Goal: Book appointment/travel/reservation

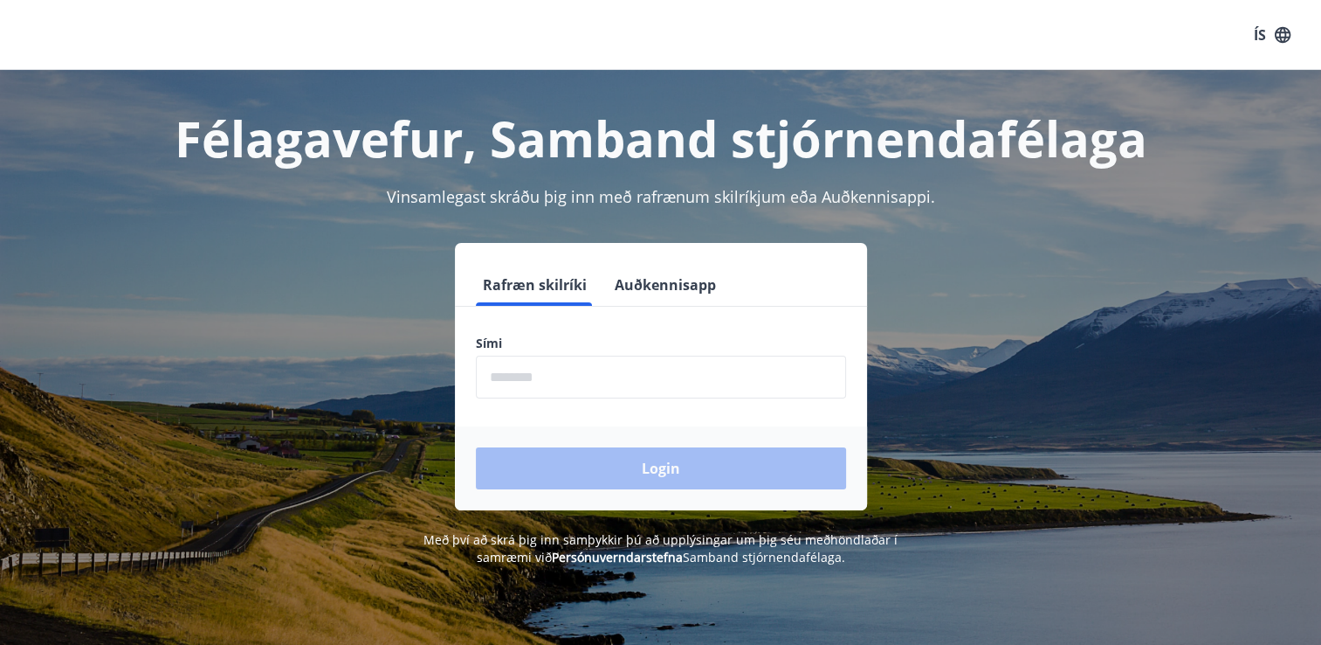
click at [531, 376] on input "phone" at bounding box center [661, 376] width 370 height 43
type input "********"
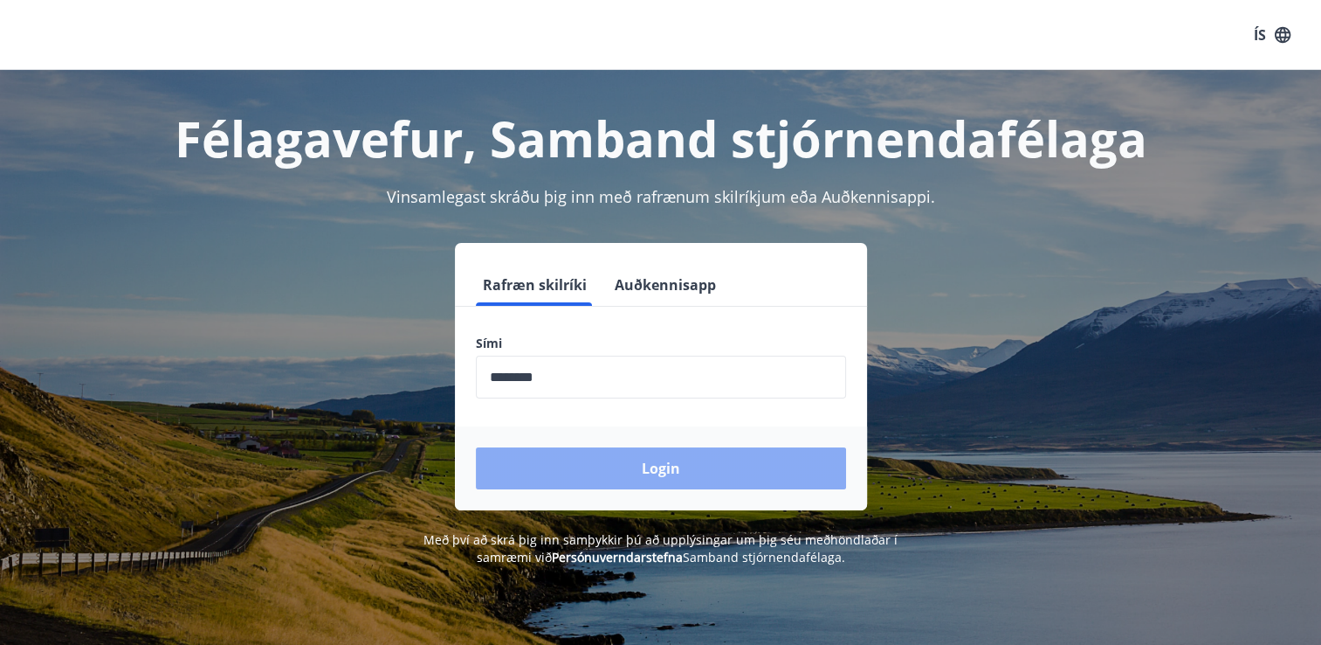
click at [659, 465] on button "Login" at bounding box center [661, 468] width 370 height 42
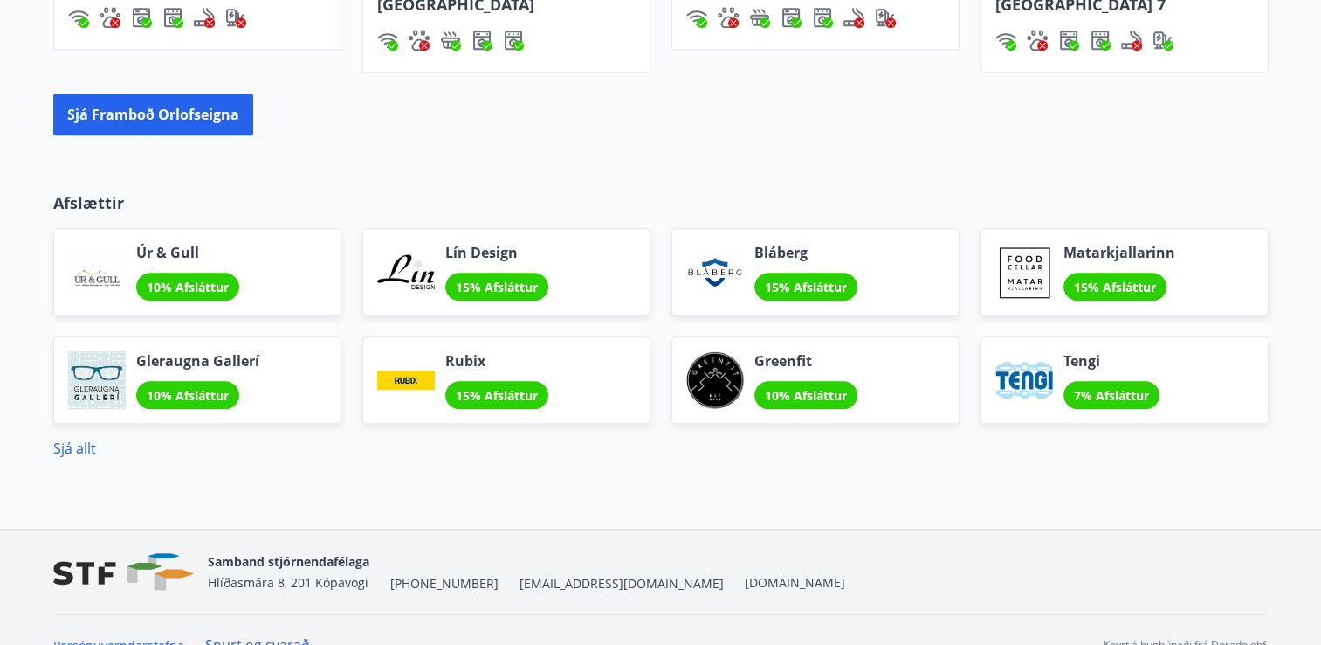
scroll to position [1564, 0]
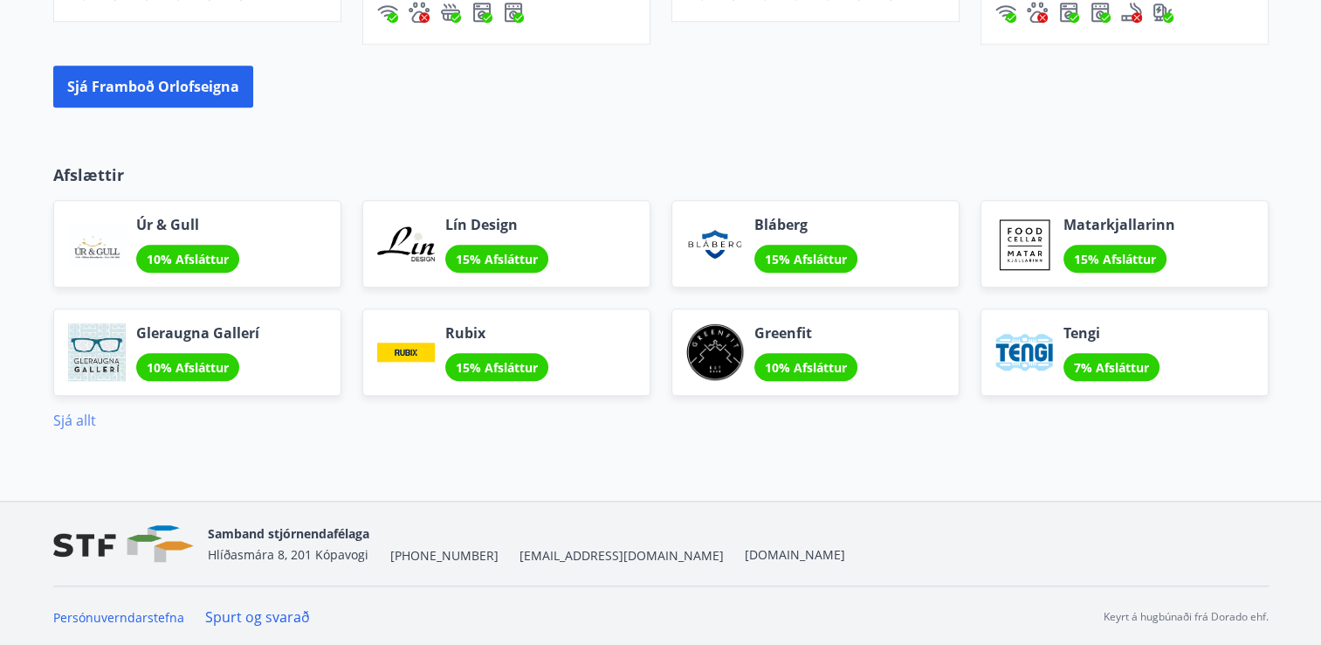
click at [81, 414] on link "Sjá allt" at bounding box center [74, 419] width 43 height 19
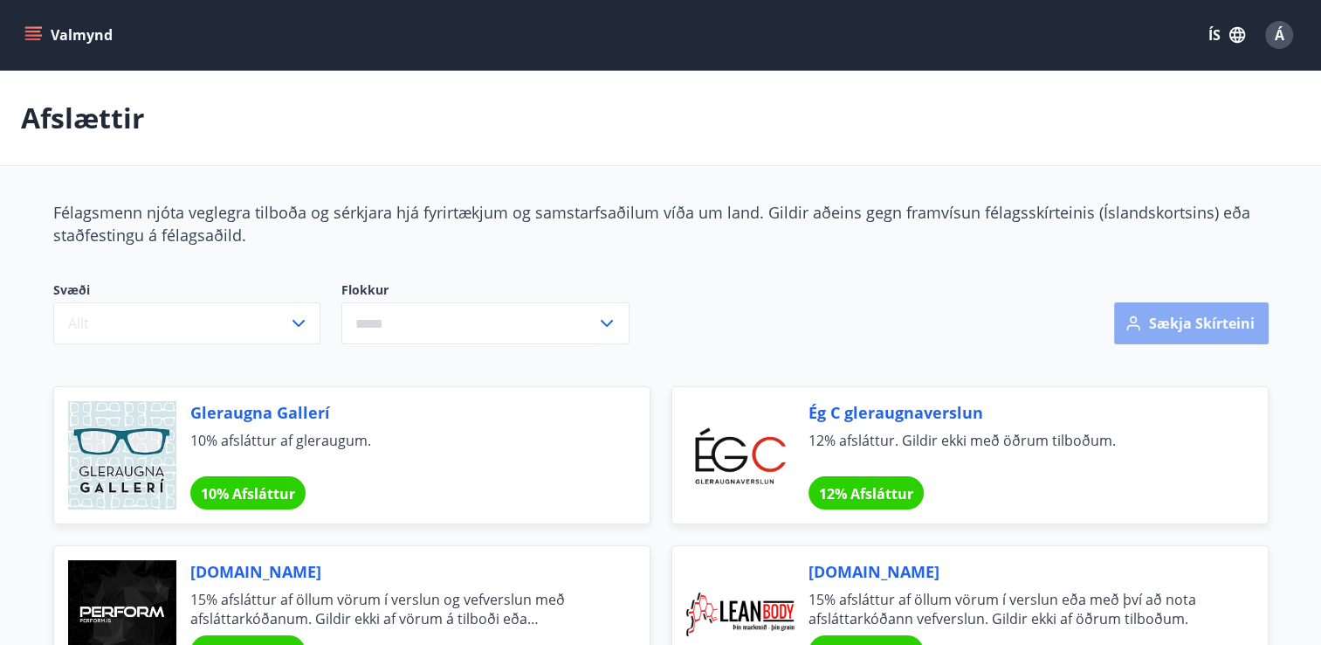
click at [1152, 323] on button "Sækja skírteini" at bounding box center [1191, 323] width 155 height 42
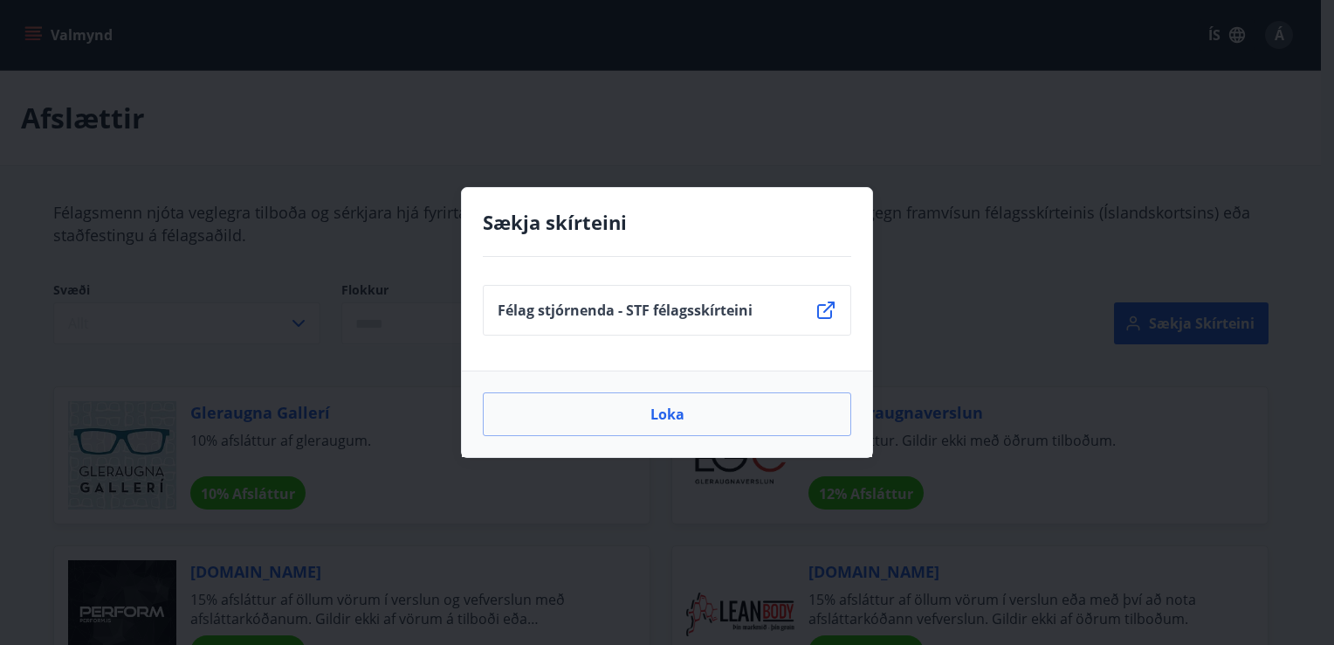
click at [824, 313] on icon at bounding box center [826, 310] width 21 height 21
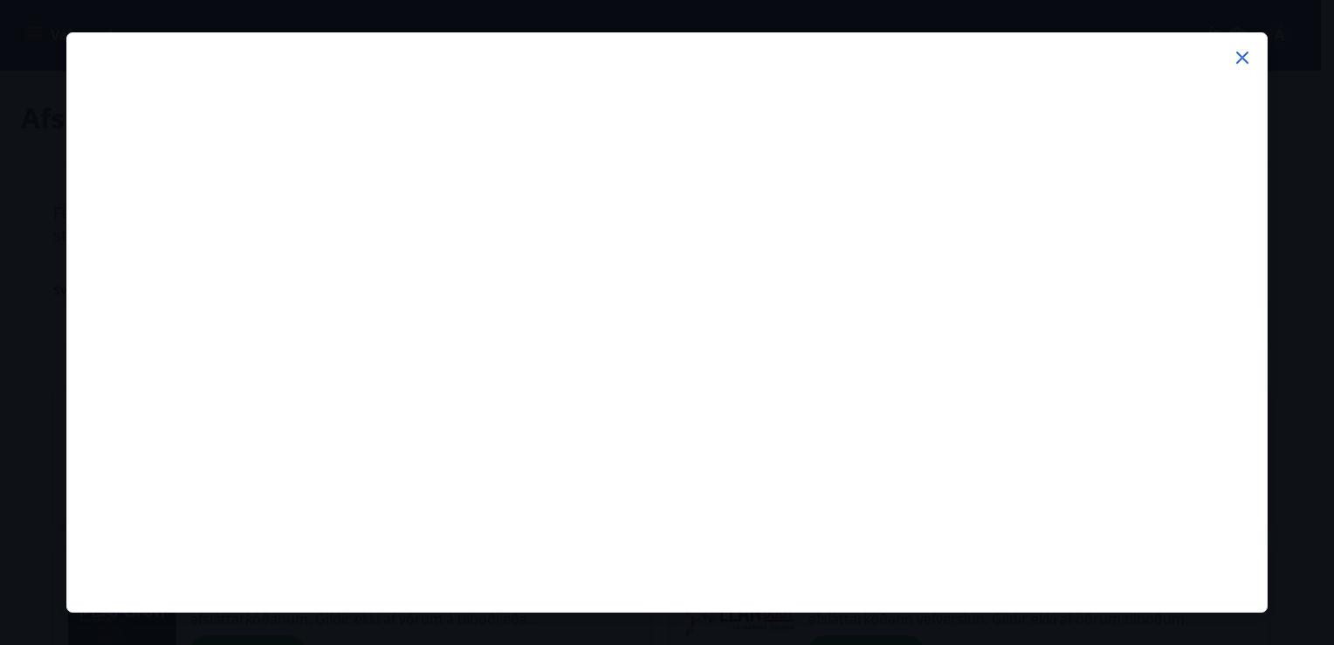
click at [1237, 54] on icon at bounding box center [1242, 57] width 21 height 21
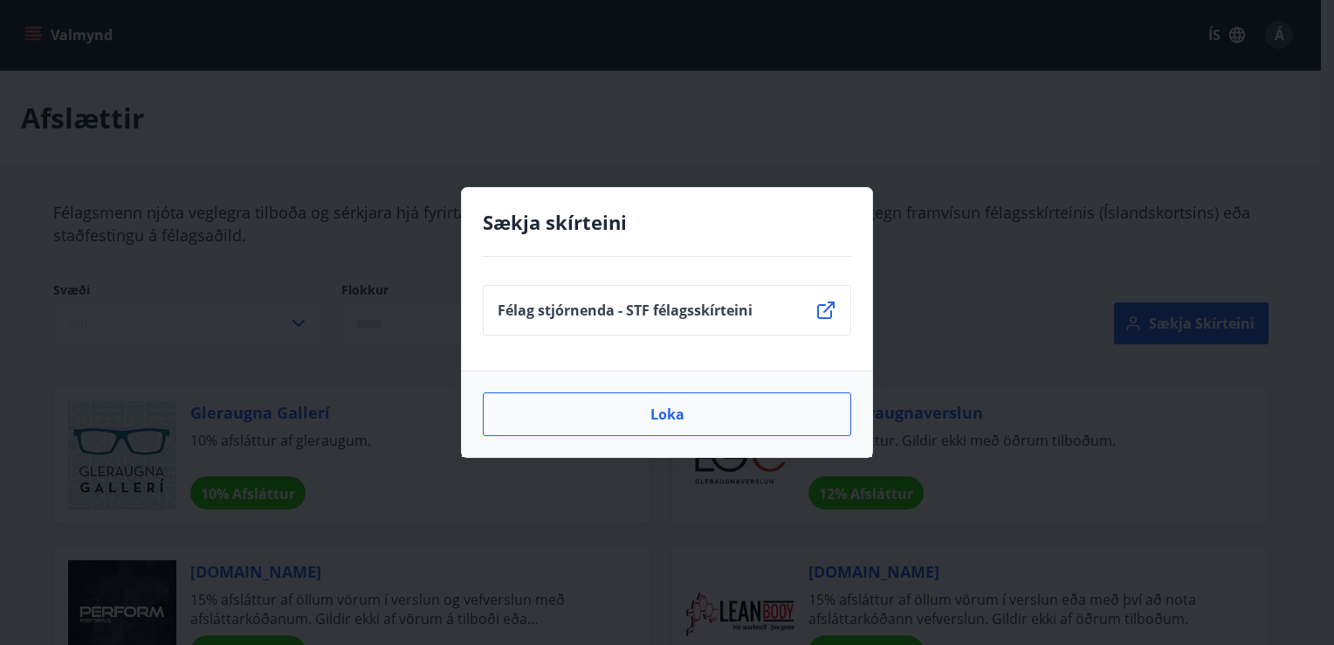
click at [714, 411] on button "Loka" at bounding box center [667, 414] width 369 height 44
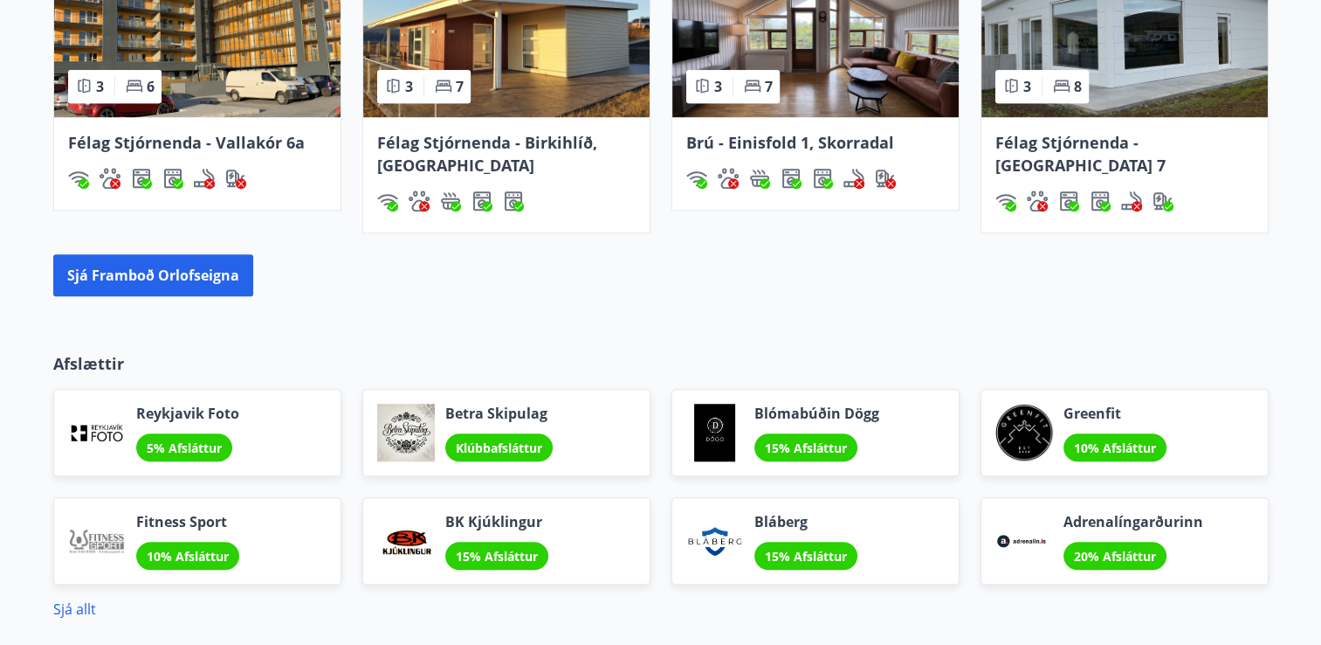
scroll to position [1302, 0]
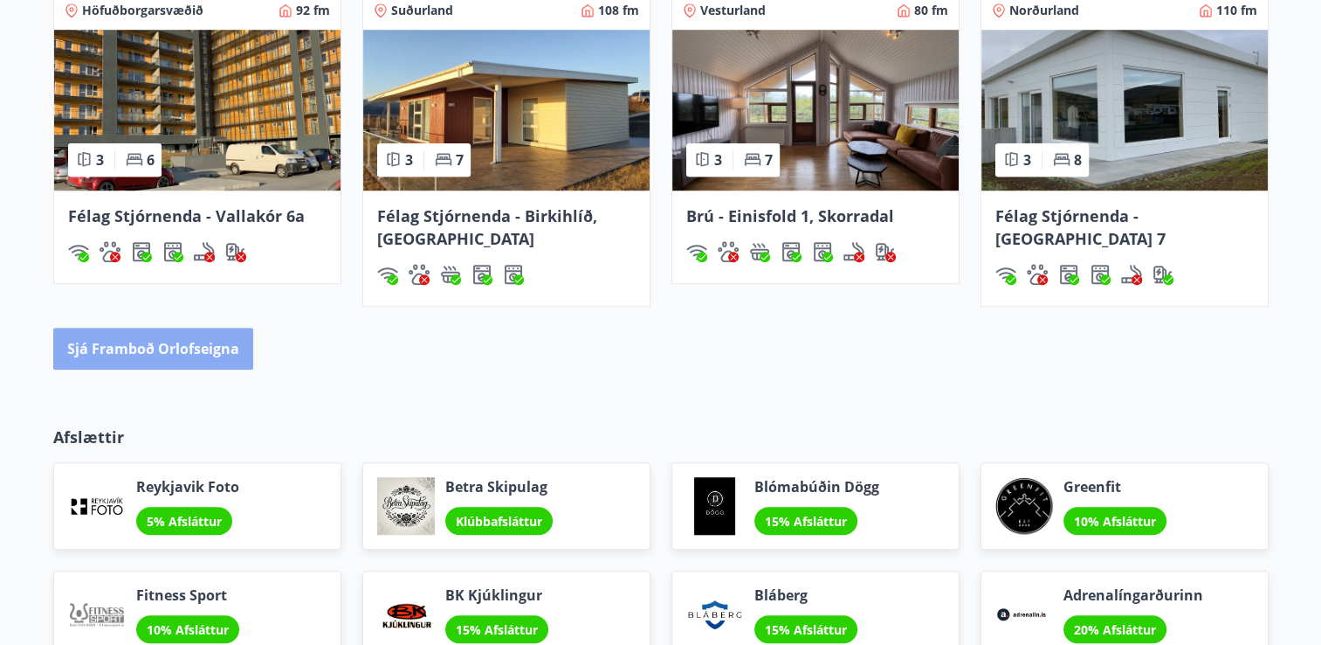
click at [161, 348] on button "Sjá framboð orlofseigna" at bounding box center [153, 348] width 200 height 42
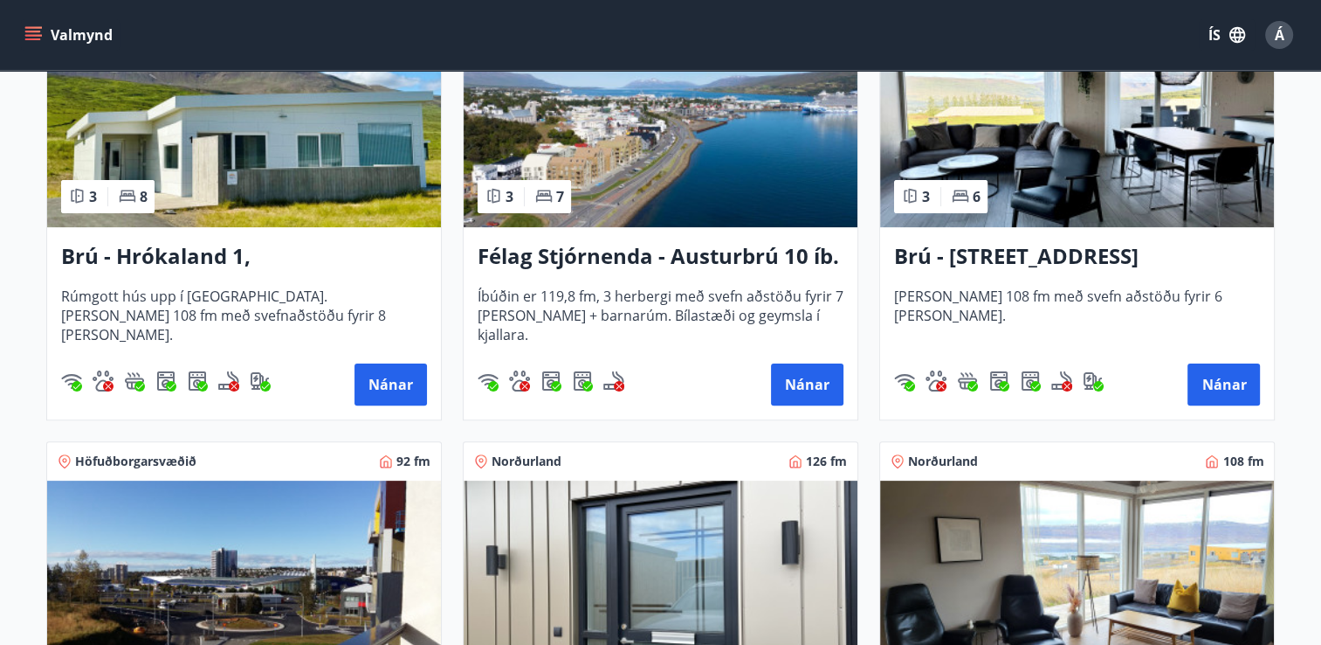
scroll to position [390, 0]
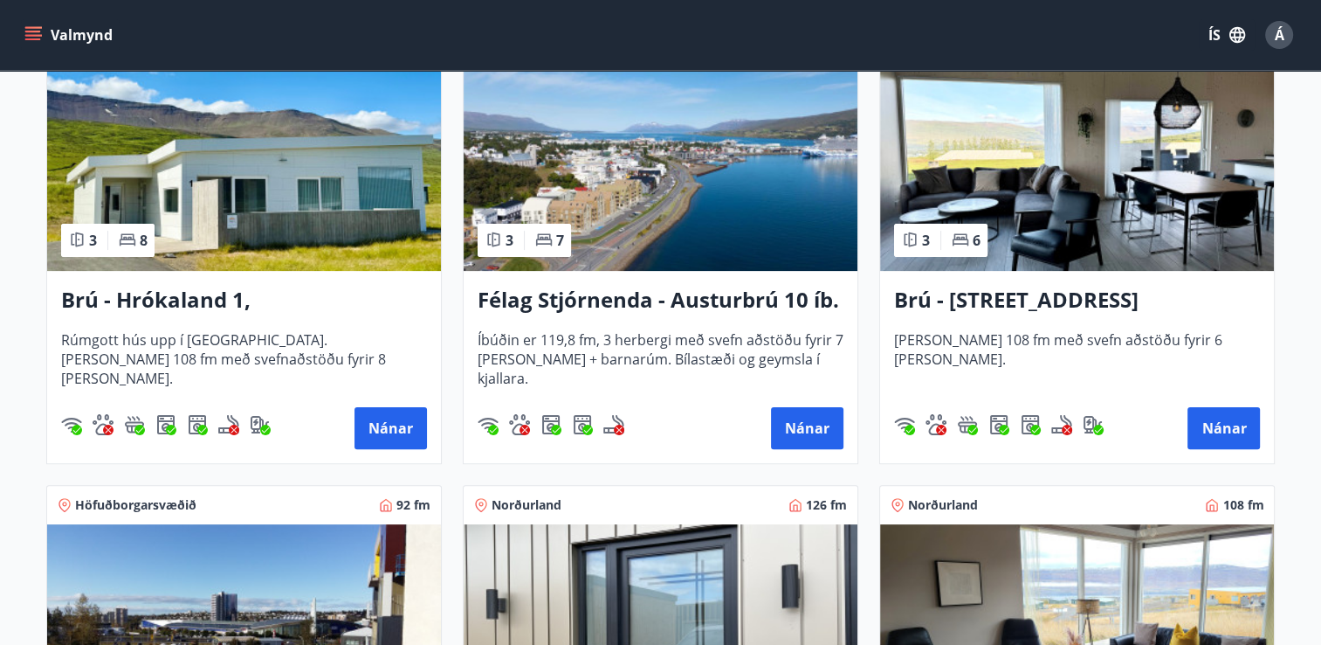
drag, startPoint x: 1286, startPoint y: 91, endPoint x: 1285, endPoint y: 81, distance: 9.8
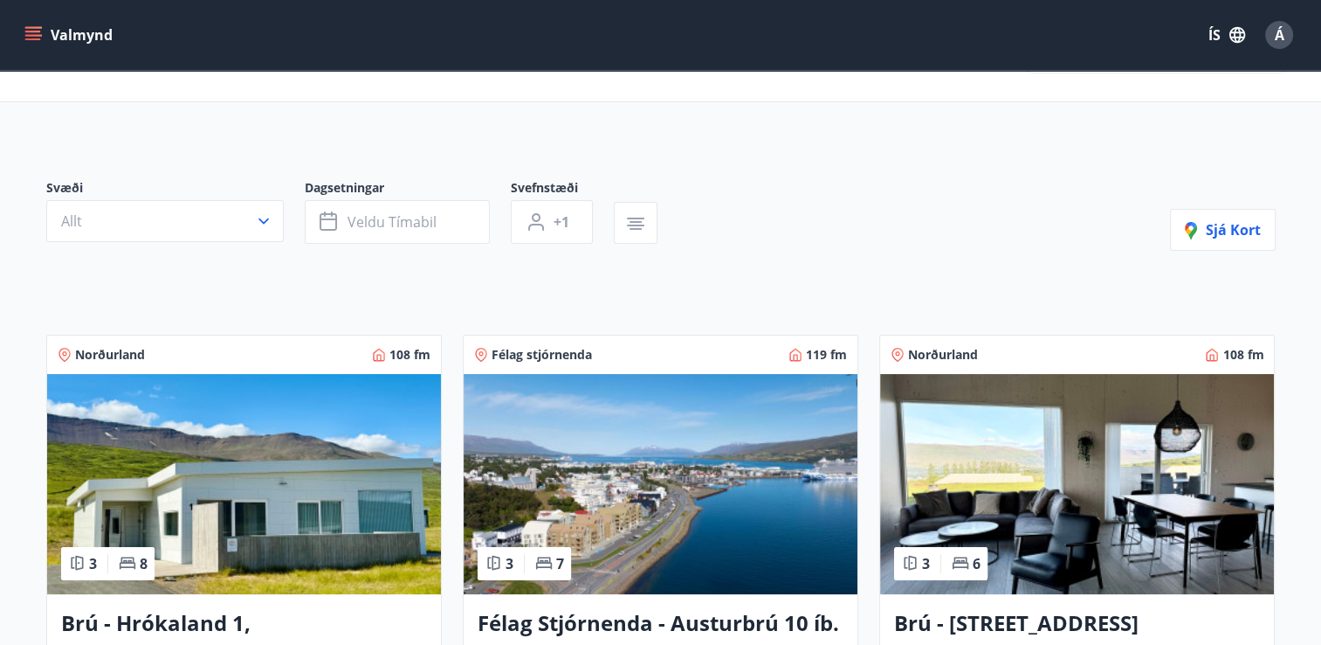
scroll to position [0, 0]
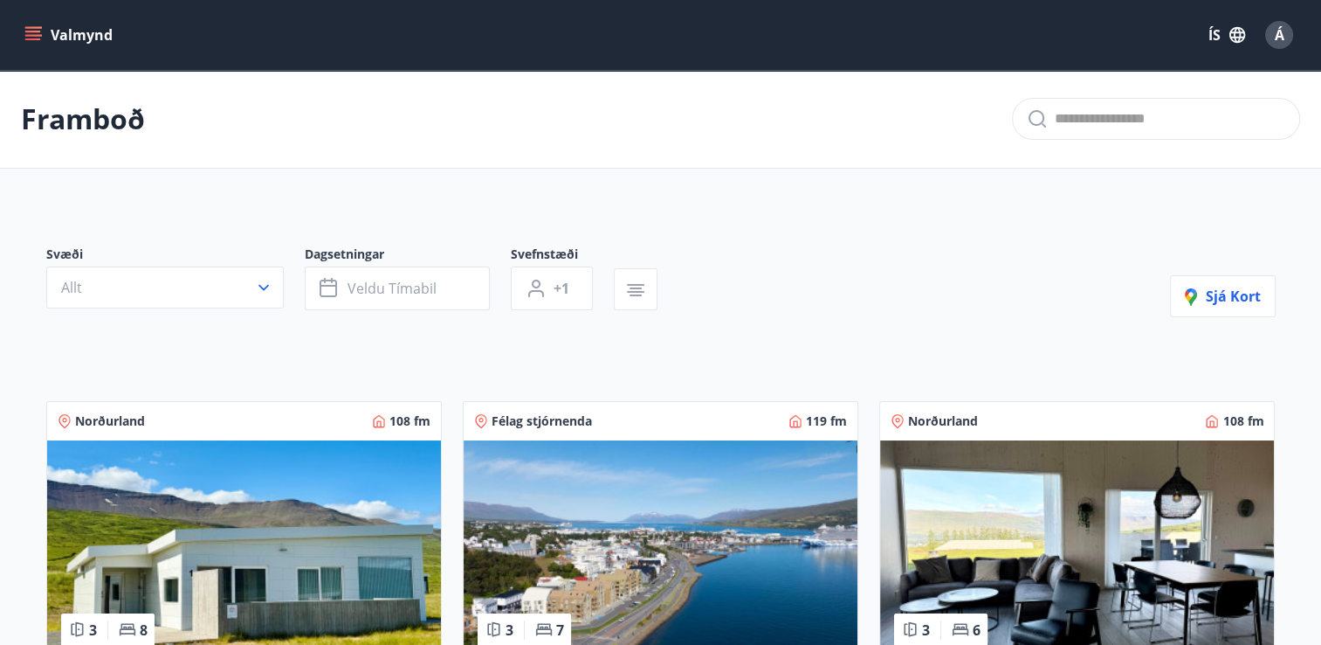
click at [30, 29] on icon "menu" at bounding box center [32, 34] width 17 height 17
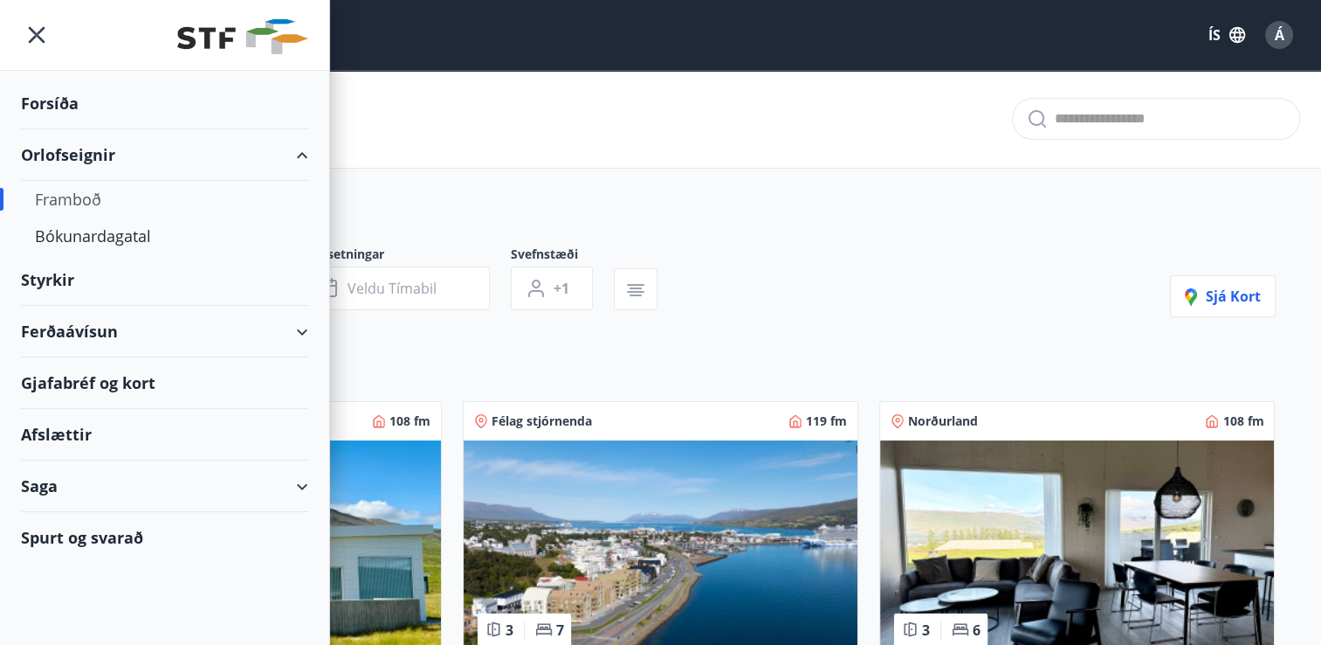
click at [30, 29] on icon "menu" at bounding box center [32, 34] width 17 height 17
click at [87, 238] on div "Bókunardagatal" at bounding box center [164, 235] width 259 height 37
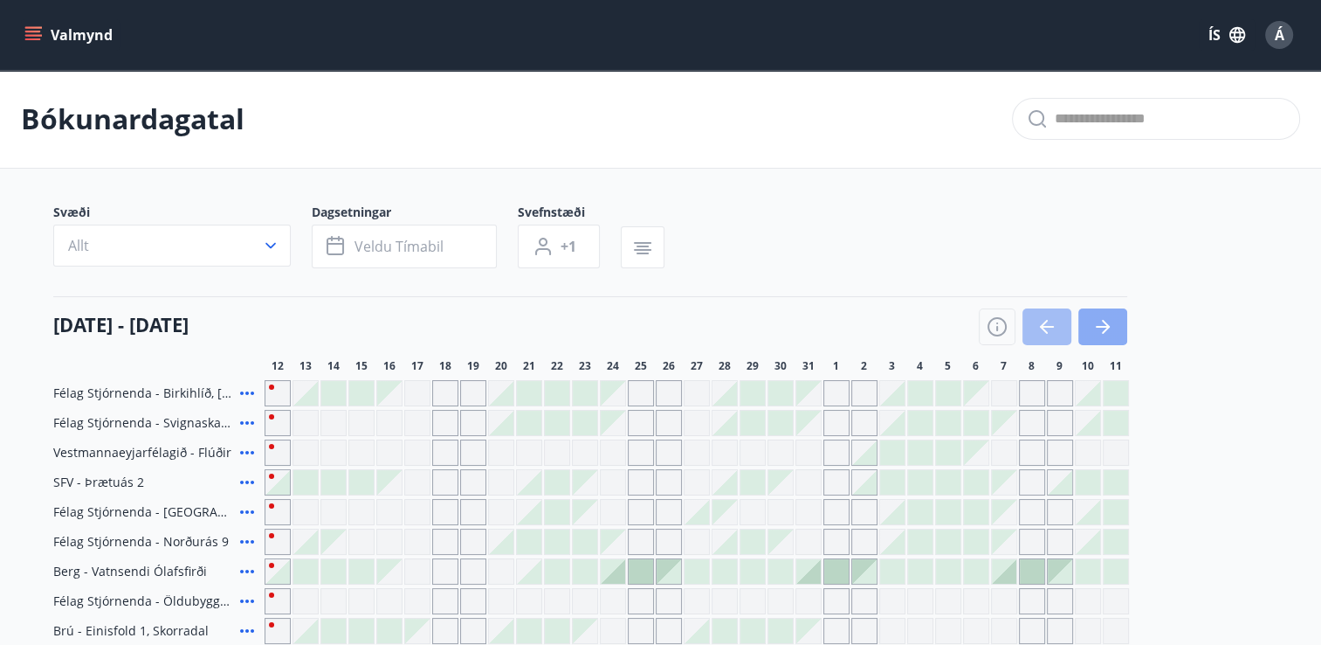
click at [1105, 325] on icon "button" at bounding box center [1103, 326] width 21 height 21
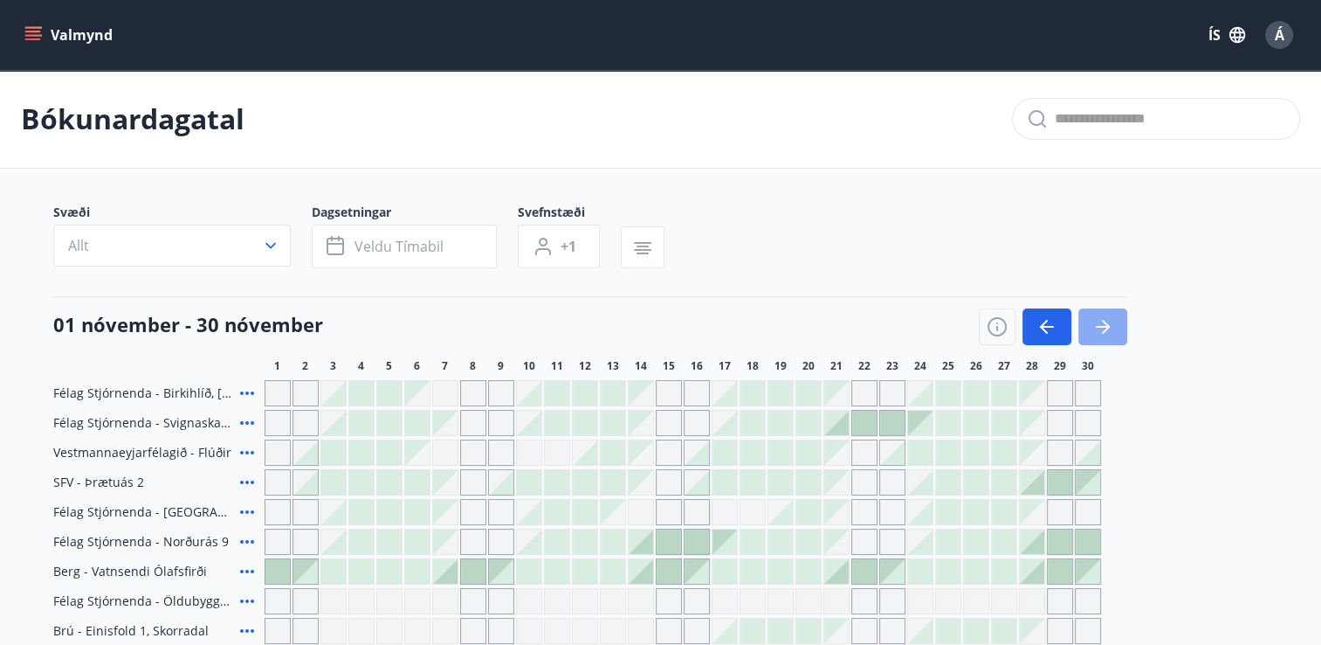
click at [1100, 320] on icon "button" at bounding box center [1103, 326] width 21 height 21
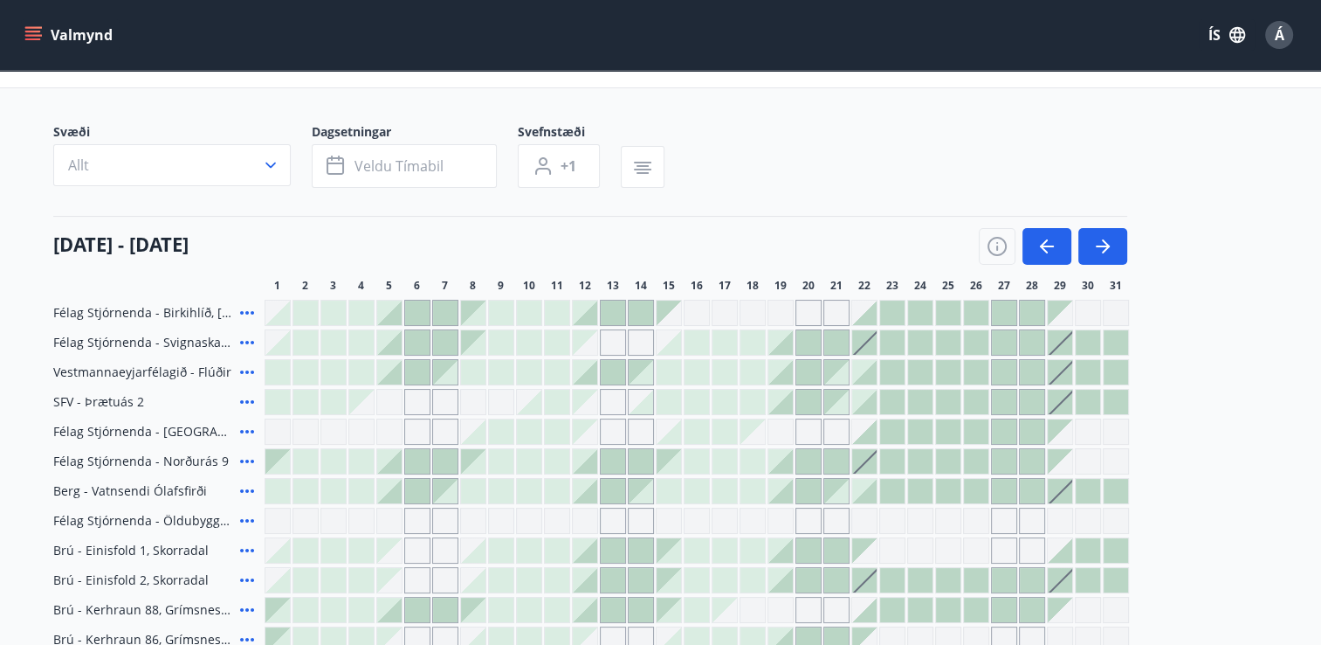
scroll to position [80, 0]
click at [268, 162] on icon "button" at bounding box center [270, 164] width 17 height 17
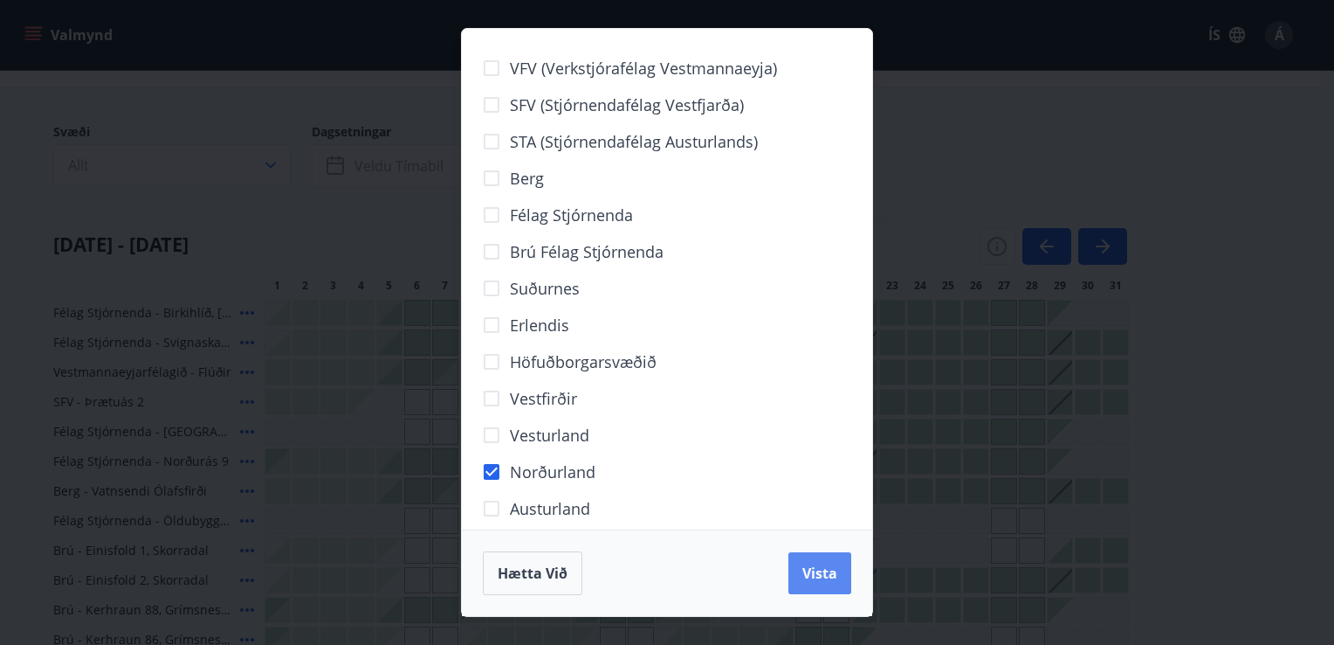
click at [810, 582] on span "Vista" at bounding box center [820, 572] width 35 height 19
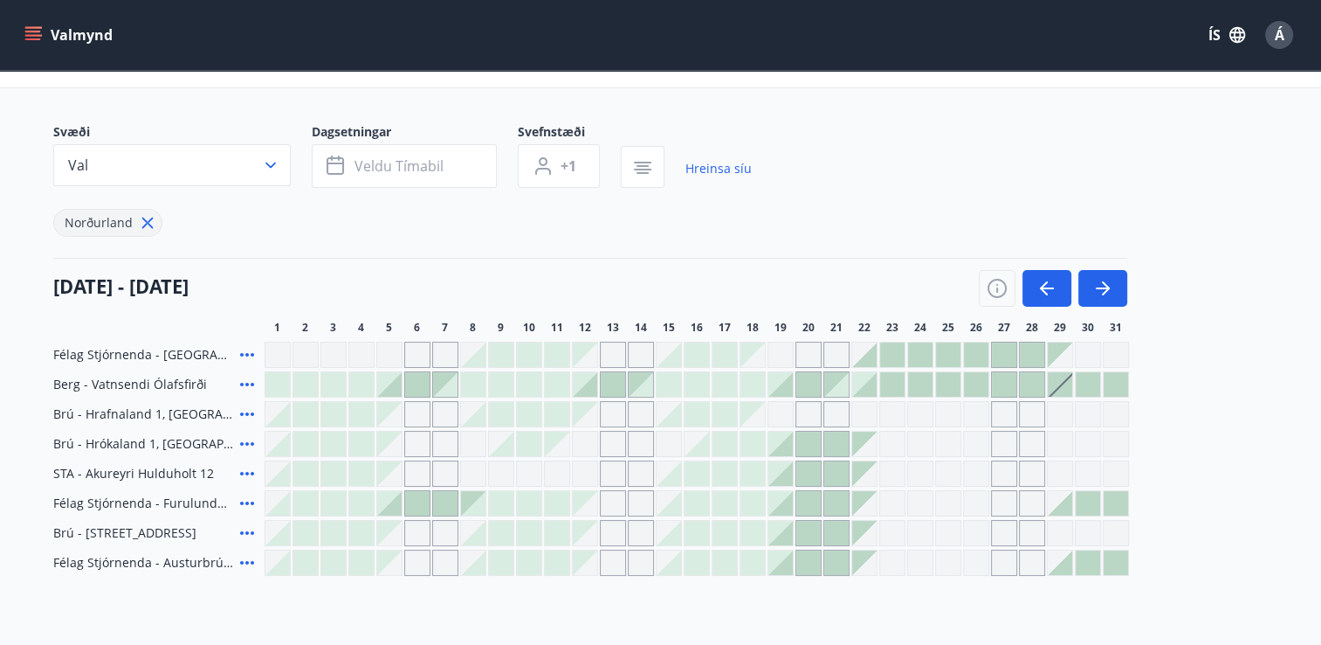
click at [248, 533] on icon at bounding box center [247, 532] width 21 height 21
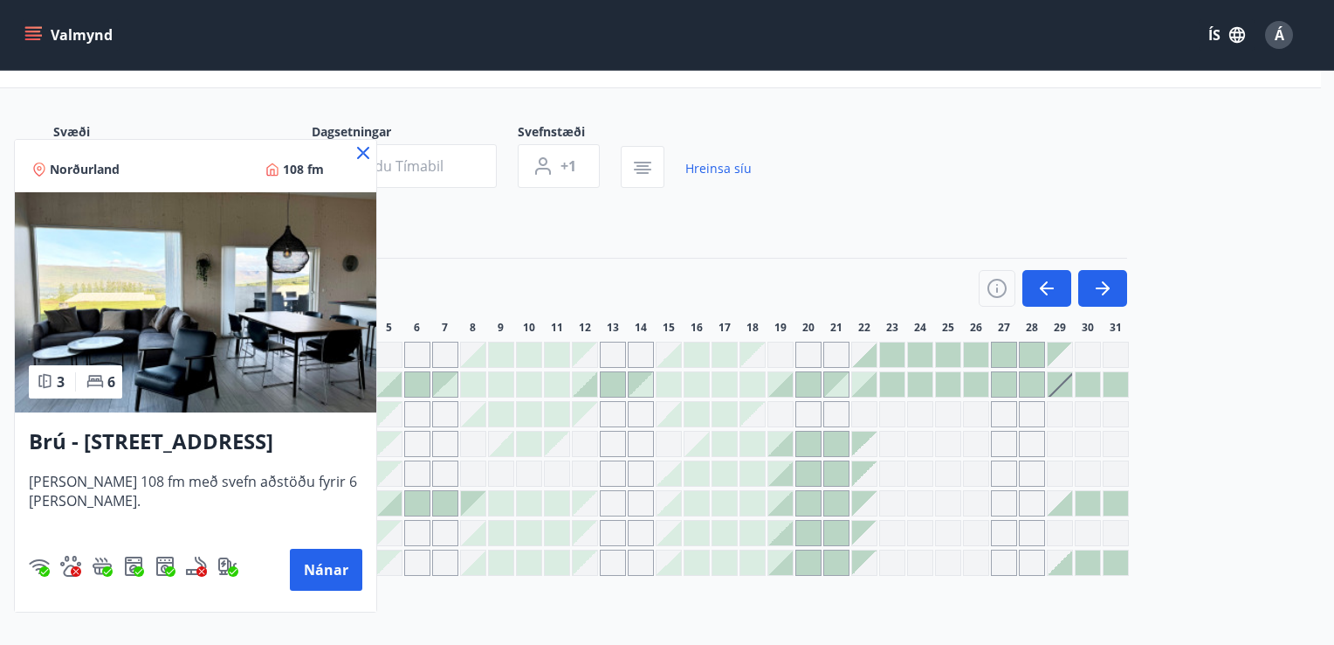
click at [425, 222] on div at bounding box center [667, 322] width 1334 height 645
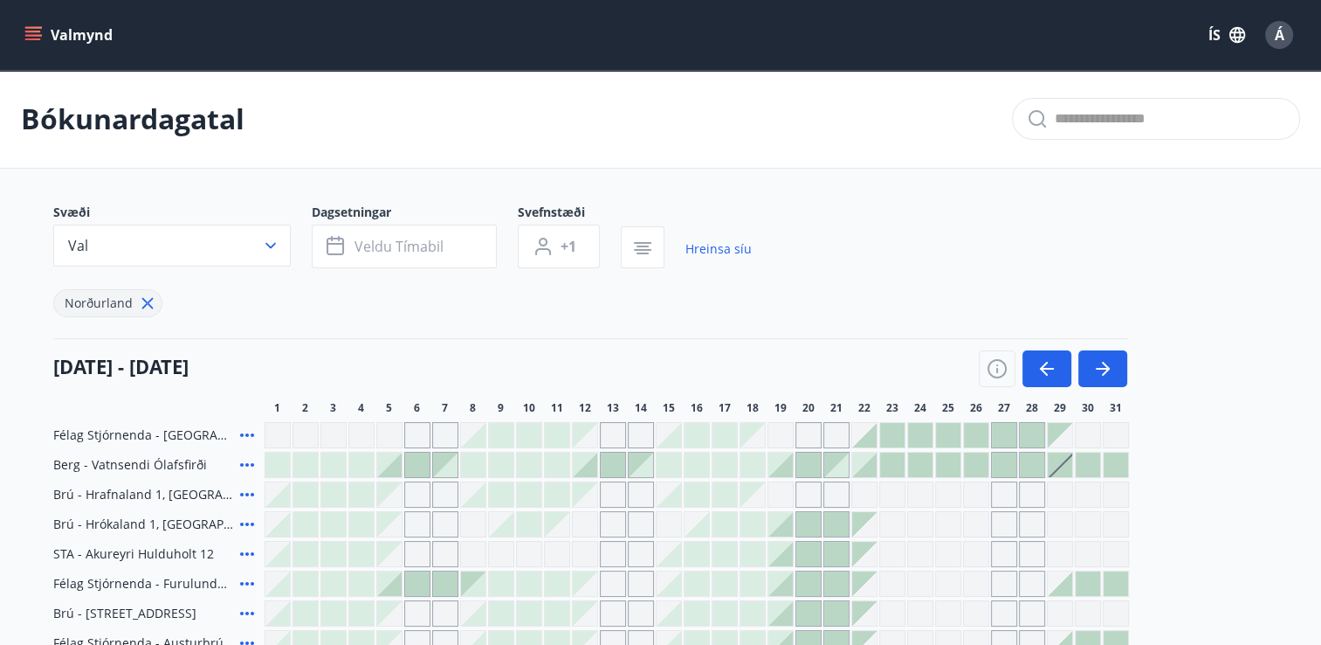
click at [24, 31] on button "Valmynd" at bounding box center [70, 34] width 99 height 31
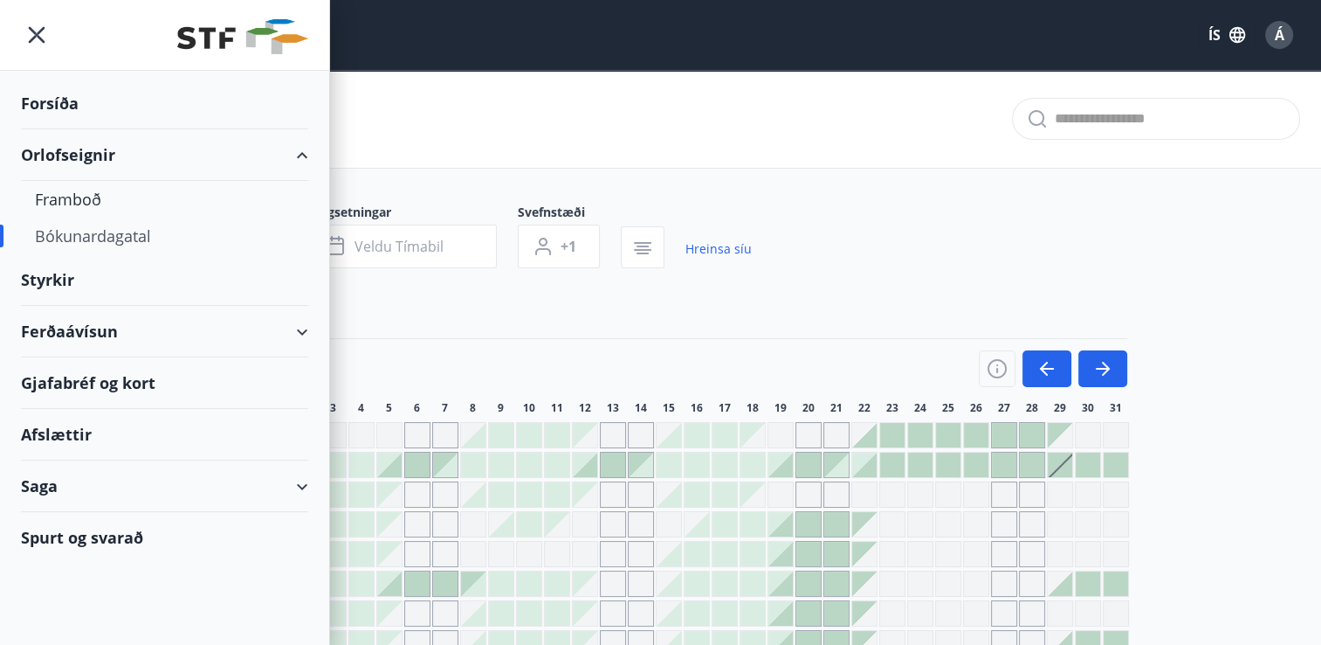
click at [105, 330] on div "Ferðaávísun" at bounding box center [164, 332] width 287 height 52
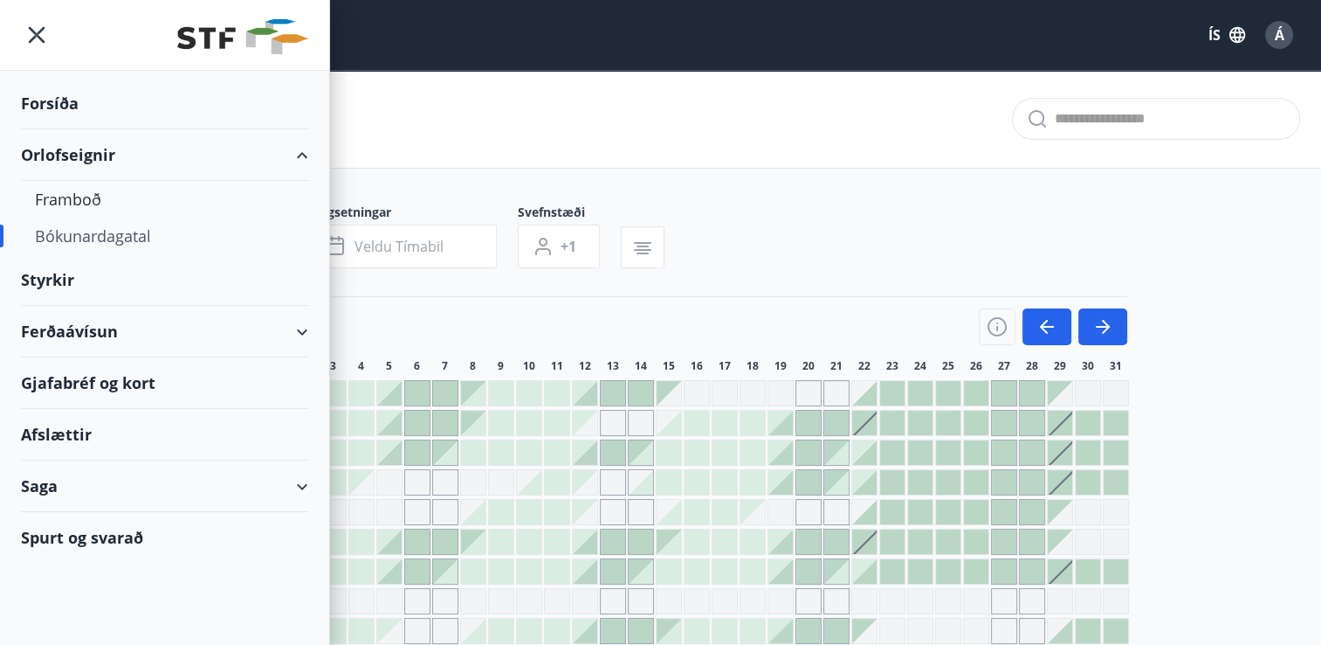
click at [299, 323] on div "Ferðaávísun" at bounding box center [164, 332] width 287 height 52
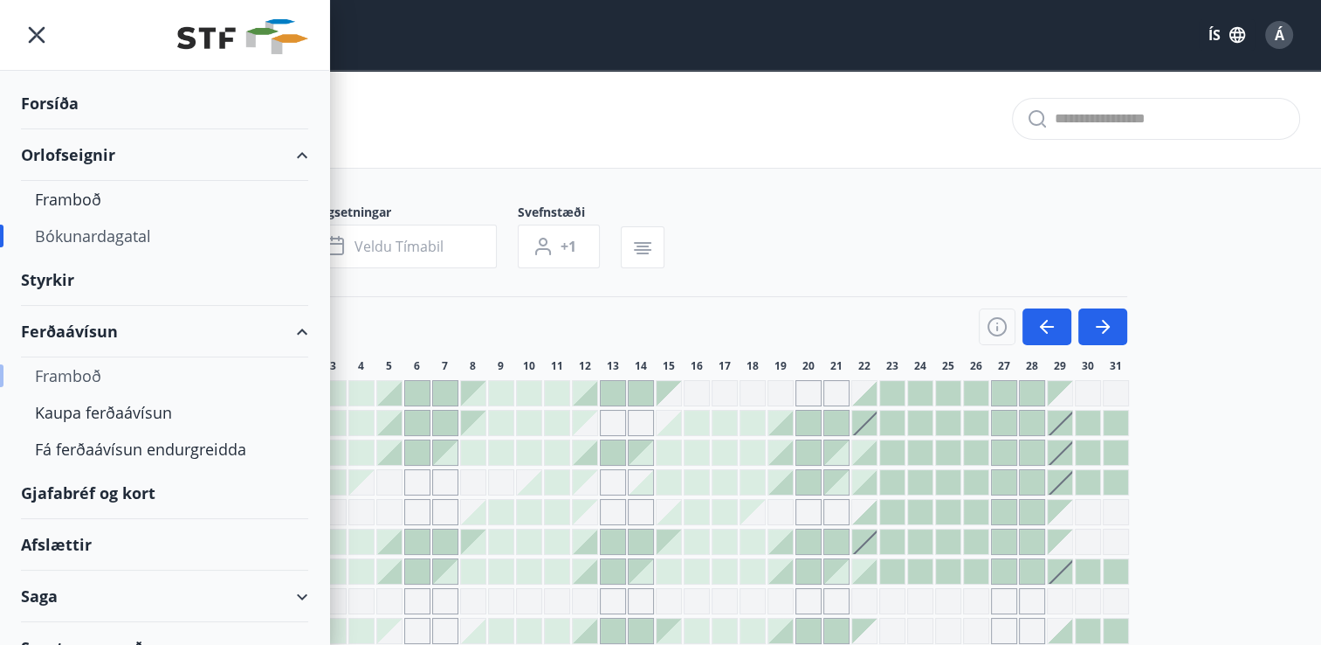
click at [69, 378] on div "Framboð" at bounding box center [164, 375] width 259 height 37
